Goal: Check status: Check status

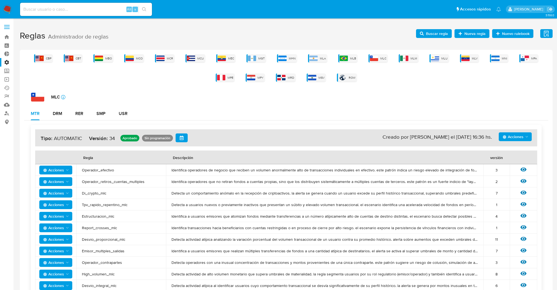
scroll to position [85, 0]
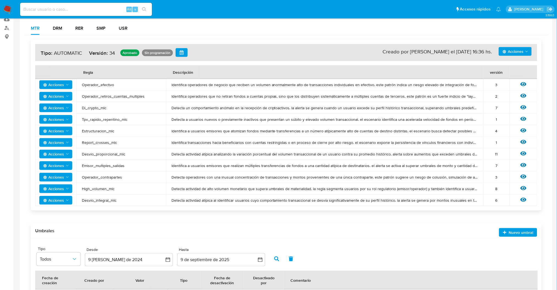
click at [72, 7] on input at bounding box center [86, 9] width 132 height 7
paste input "1502496898"
type input "1502496898"
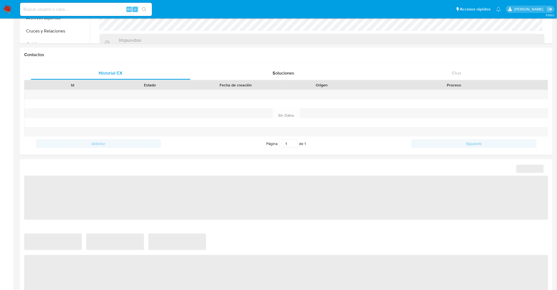
scroll to position [380, 0]
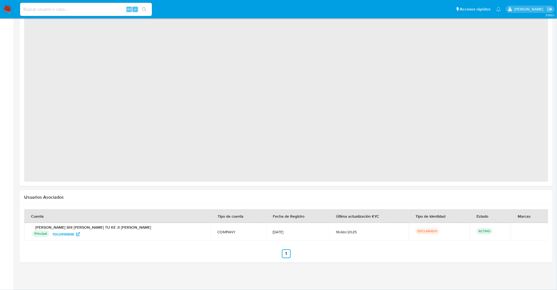
select select "10"
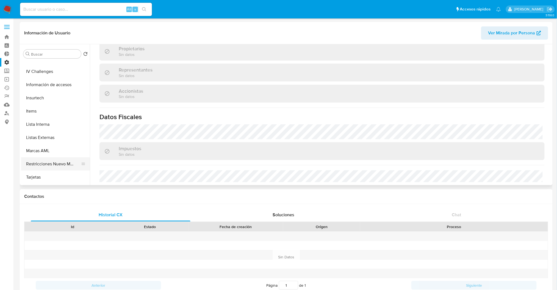
scroll to position [232, 0]
click at [45, 180] on button "CBT" at bounding box center [53, 177] width 64 height 13
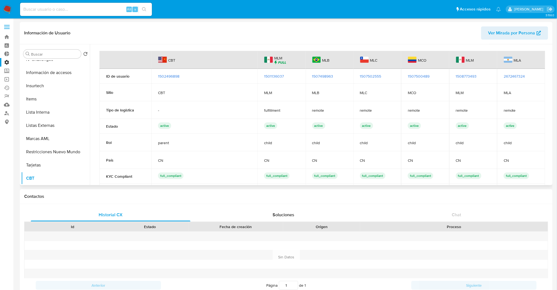
scroll to position [3, 0]
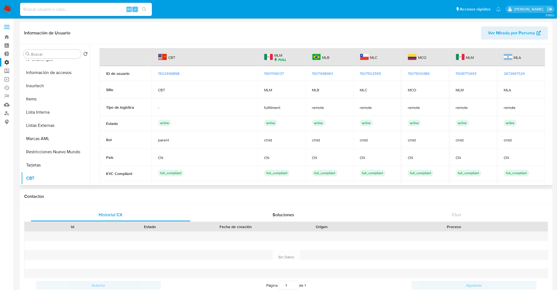
click at [277, 70] on td "1501136037" at bounding box center [281, 73] width 48 height 15
click at [277, 73] on span "1501136037" at bounding box center [274, 73] width 20 height 5
click at [328, 74] on span "1507498963" at bounding box center [322, 73] width 21 height 5
click at [374, 73] on span "1507502555" at bounding box center [370, 73] width 21 height 5
click at [419, 73] on span "1507500489" at bounding box center [419, 73] width 22 height 5
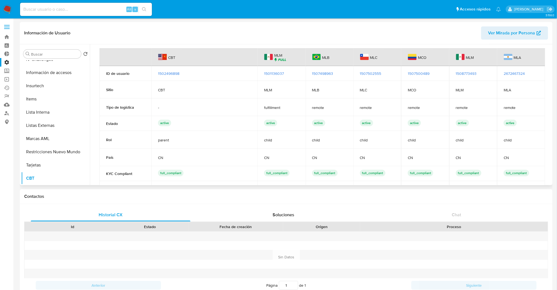
click at [456, 73] on span "1508773493" at bounding box center [466, 73] width 21 height 5
click at [517, 72] on span "2672467324" at bounding box center [514, 73] width 21 height 5
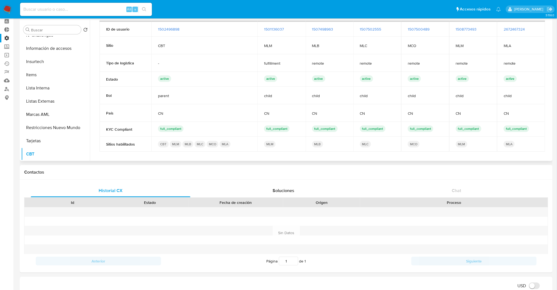
scroll to position [0, 0]
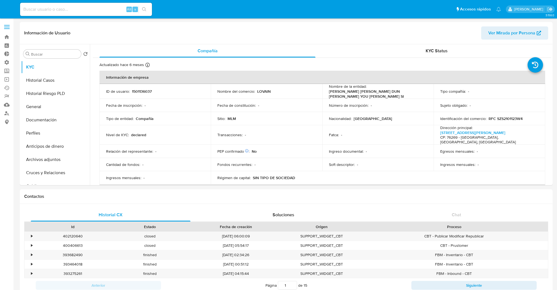
select select "10"
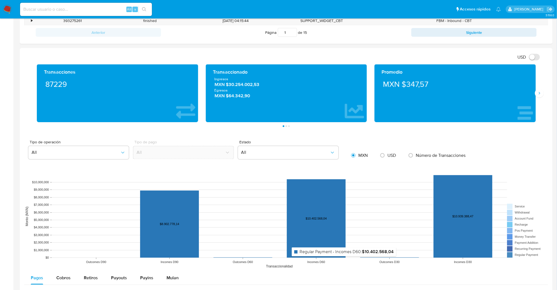
scroll to position [110, 0]
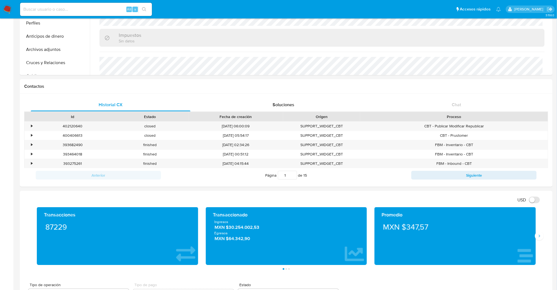
click at [83, 3] on div "Alt s" at bounding box center [86, 9] width 132 height 13
click at [85, 11] on input at bounding box center [86, 9] width 132 height 7
paste input "632556163"
type input "632556163"
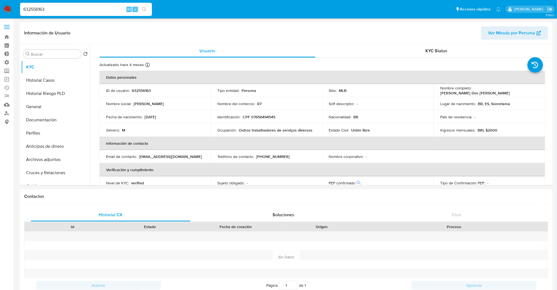
select select "10"
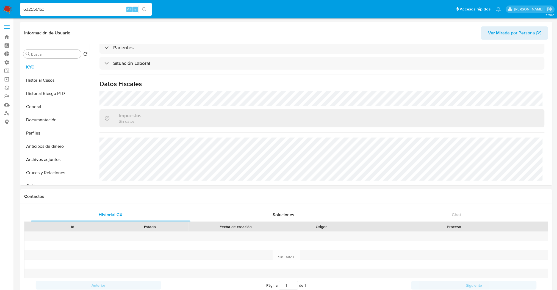
scroll to position [73, 0]
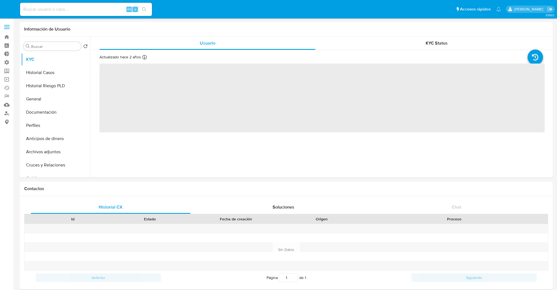
select select "10"
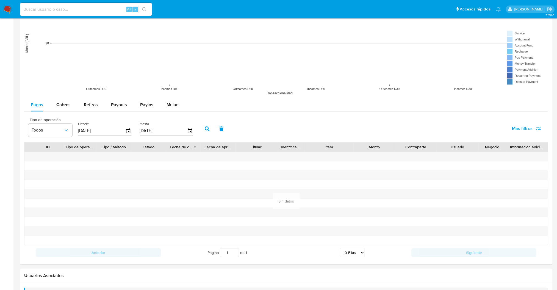
scroll to position [461, 0]
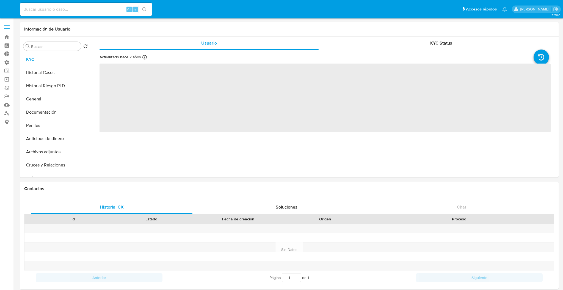
select select "10"
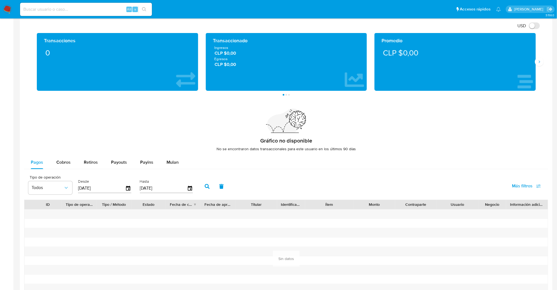
scroll to position [377, 0]
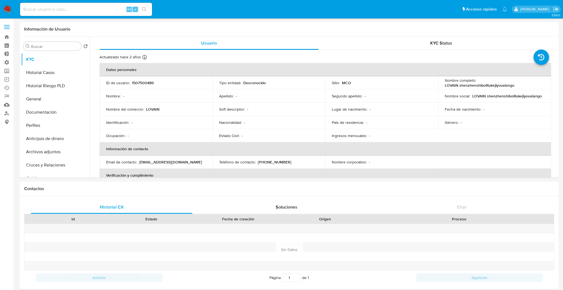
select select "10"
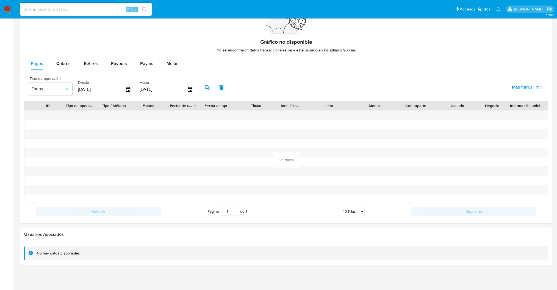
scroll to position [377, 0]
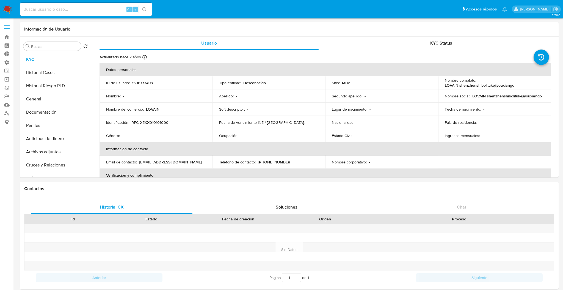
select select "10"
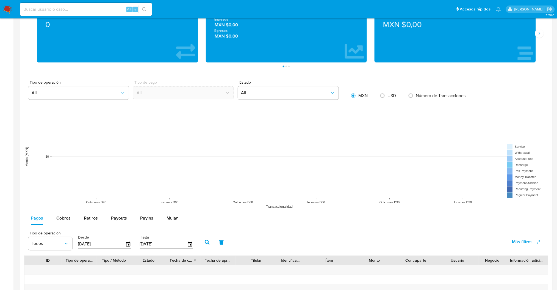
scroll to position [366, 0]
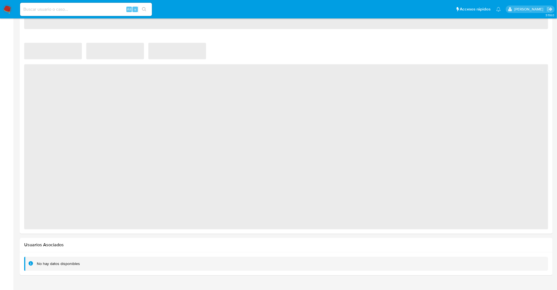
select select "10"
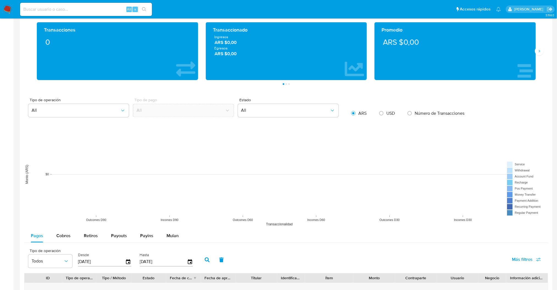
scroll to position [95, 0]
